Goal: Navigation & Orientation: Find specific page/section

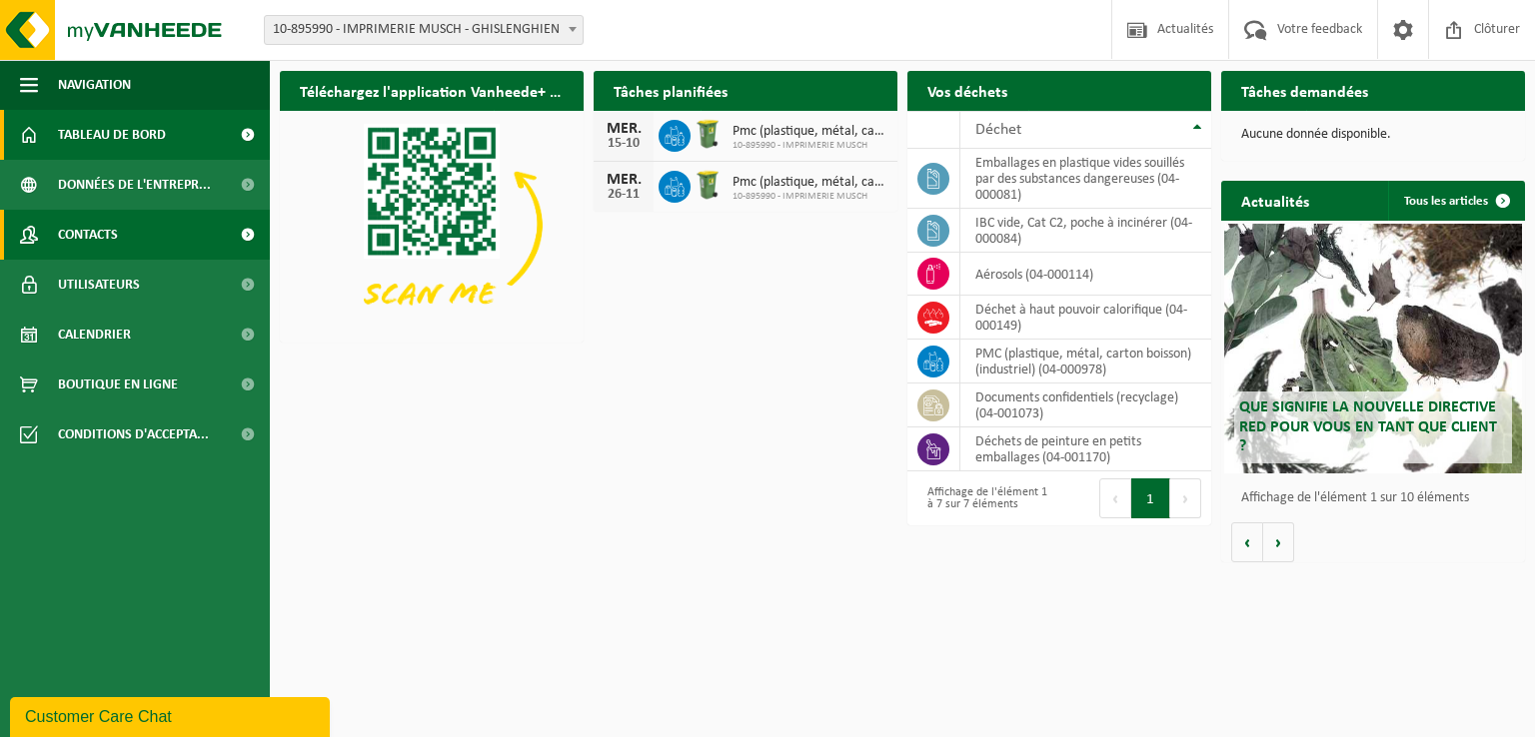
click at [241, 237] on span at bounding box center [247, 235] width 45 height 50
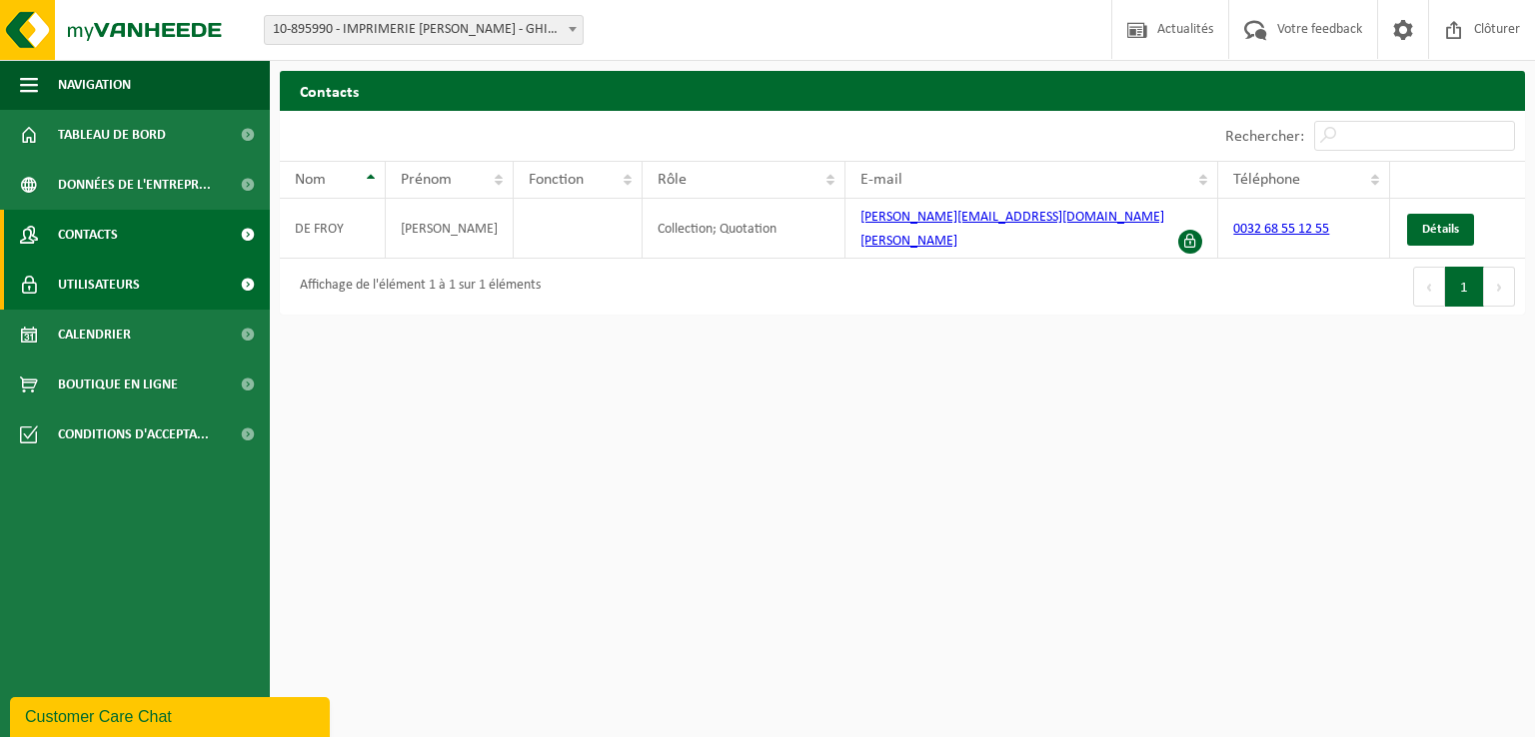
click at [246, 296] on span at bounding box center [247, 285] width 45 height 50
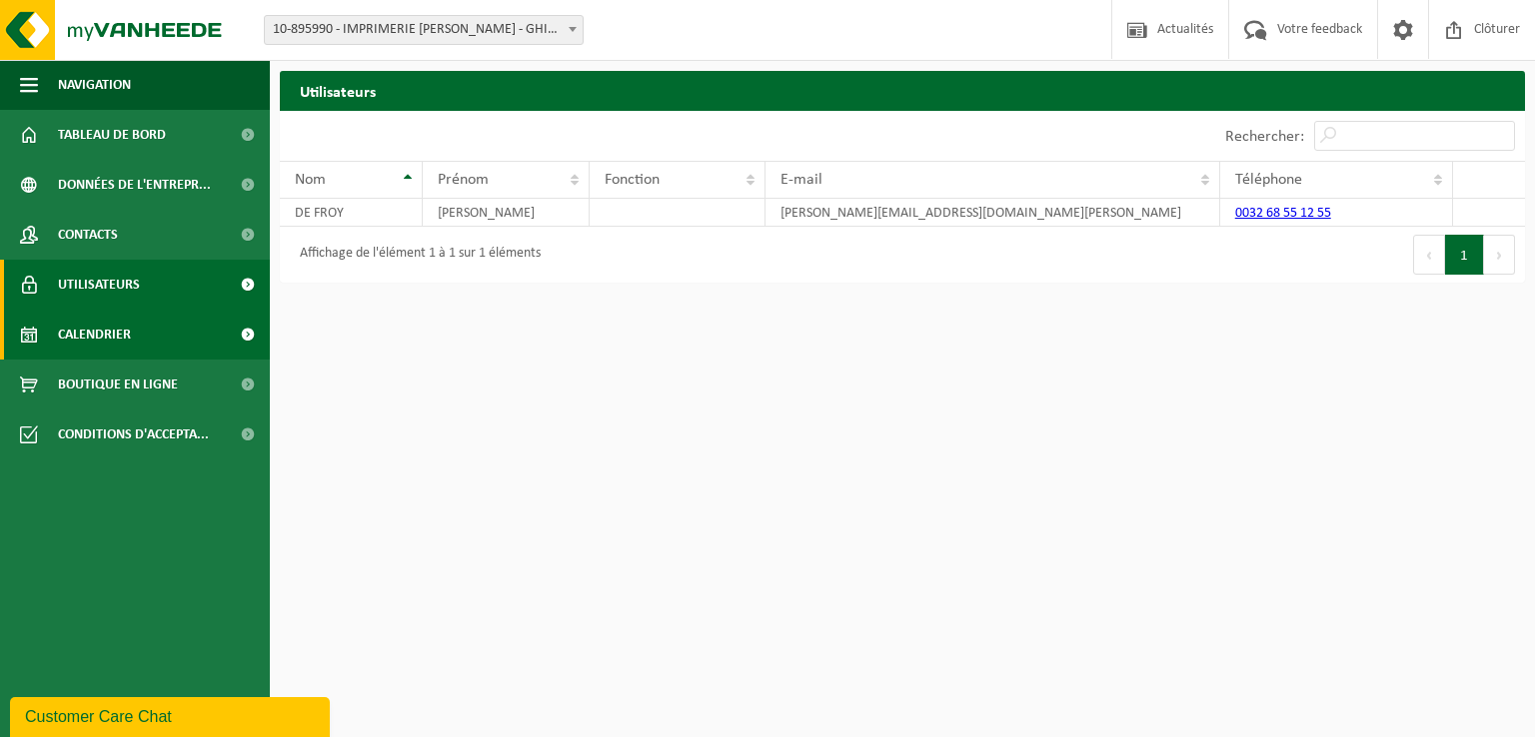
click at [246, 328] on span at bounding box center [247, 335] width 45 height 50
